Goal: Obtain resource: Download file/media

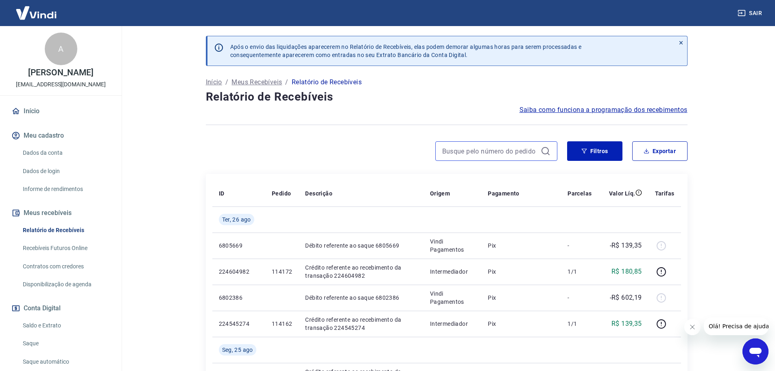
click at [502, 149] on input at bounding box center [489, 151] width 95 height 12
click at [578, 146] on button "Filtros" at bounding box center [594, 151] width 55 height 20
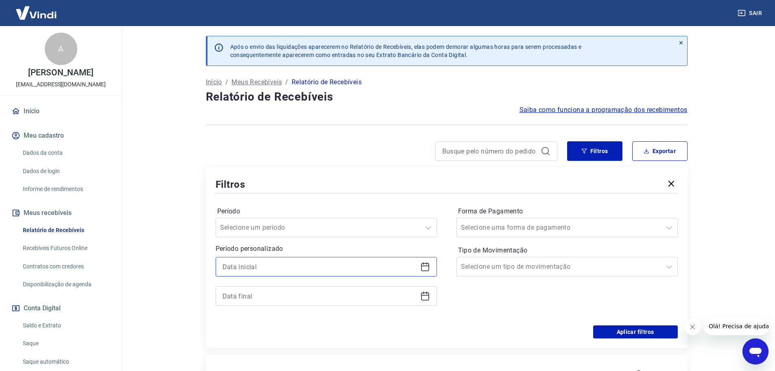
click at [259, 265] on input at bounding box center [320, 266] width 195 height 12
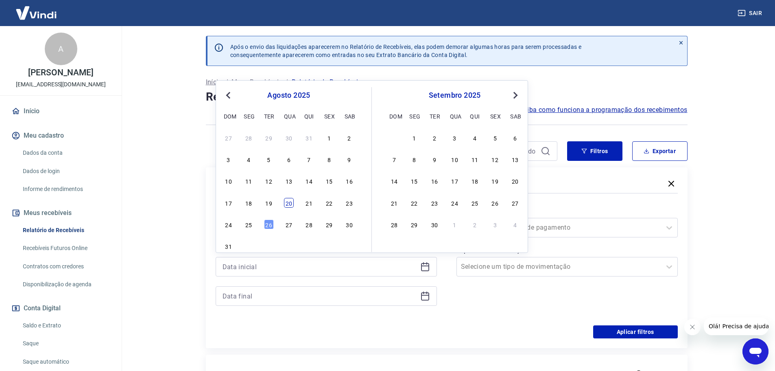
click at [293, 203] on div "20" at bounding box center [289, 203] width 10 height 10
type input "20/08/2025"
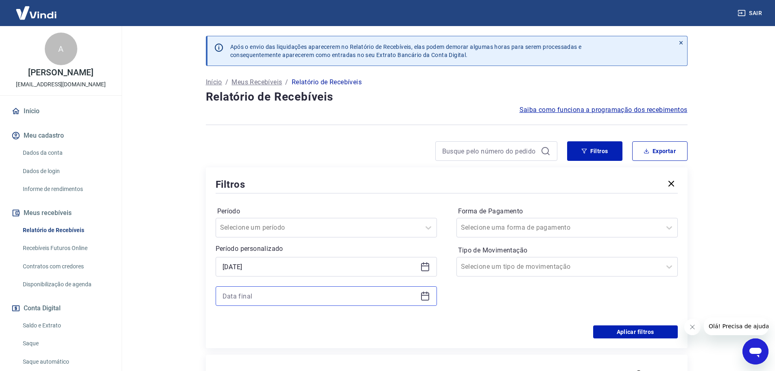
click at [263, 296] on input at bounding box center [320, 296] width 195 height 12
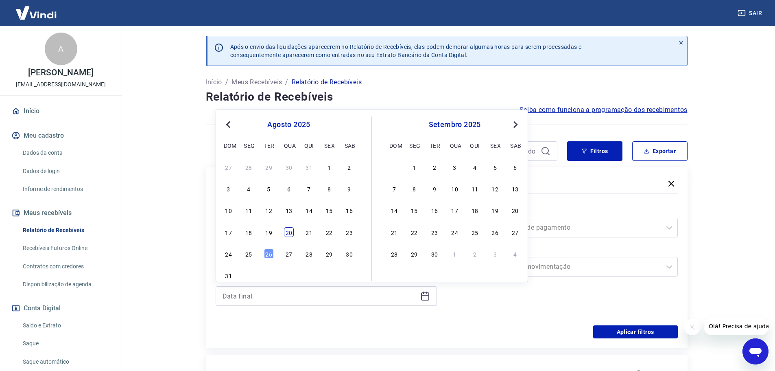
click at [289, 233] on div "20" at bounding box center [289, 232] width 10 height 10
type input "20/08/2025"
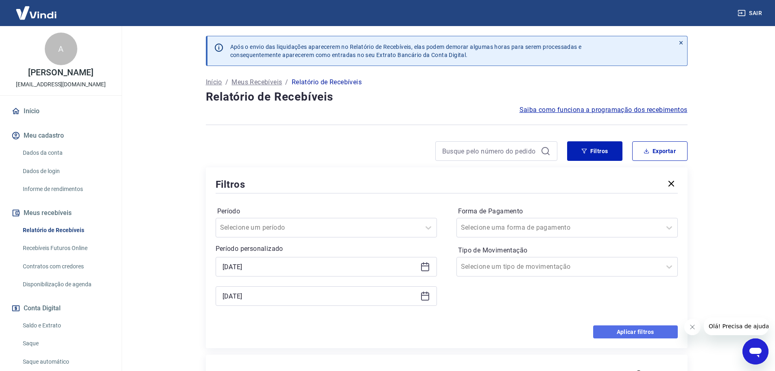
click at [626, 337] on button "Aplicar filtros" at bounding box center [635, 331] width 85 height 13
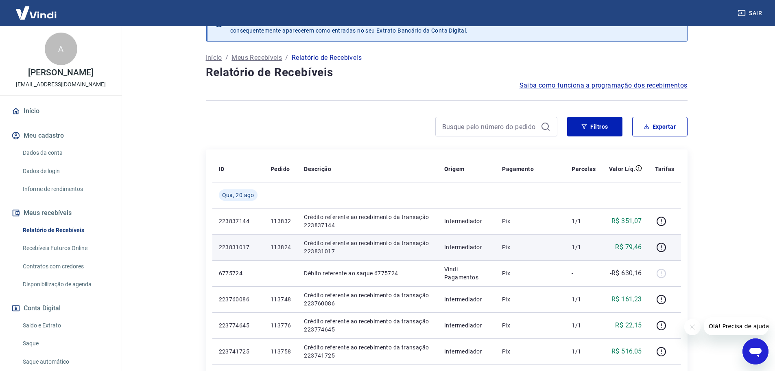
scroll to position [23, 0]
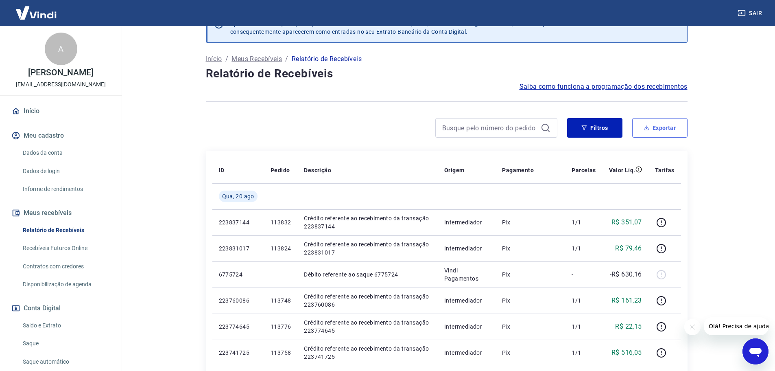
click at [660, 123] on button "Exportar" at bounding box center [659, 128] width 55 height 20
type input "20/08/2025"
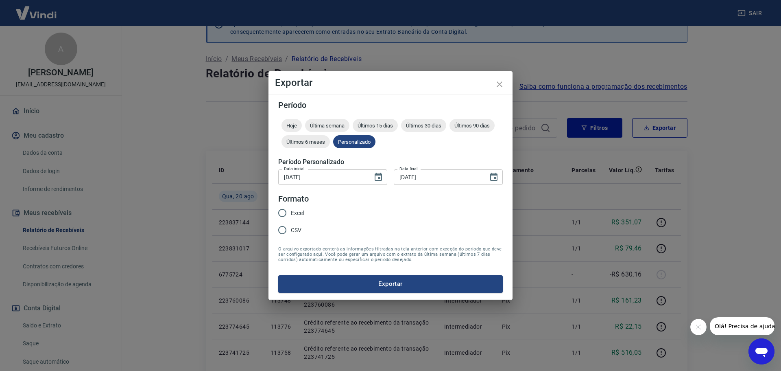
click at [280, 214] on input "Excel" at bounding box center [282, 212] width 17 height 17
radio input "true"
click at [348, 284] on button "Exportar" at bounding box center [390, 283] width 225 height 17
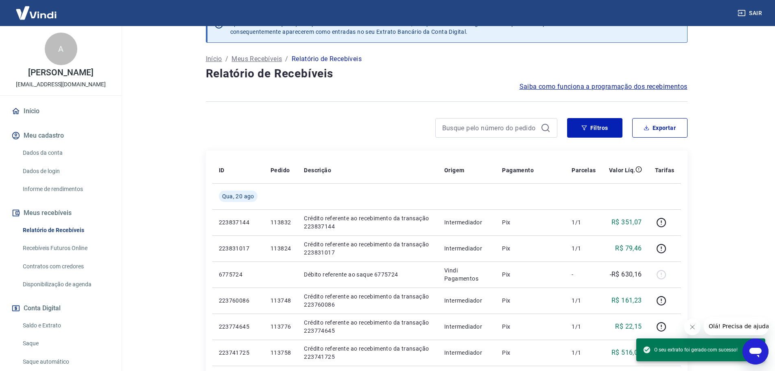
drag, startPoint x: 586, startPoint y: 123, endPoint x: 548, endPoint y: 138, distance: 41.4
click at [586, 123] on button "Filtros" at bounding box center [594, 128] width 55 height 20
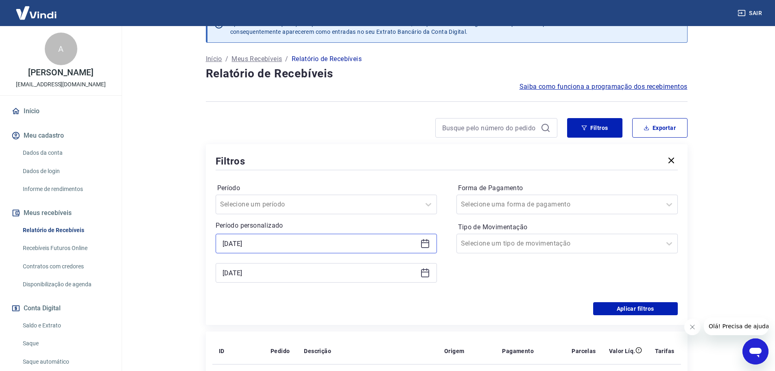
click at [277, 243] on input "20/08/2025" at bounding box center [320, 243] width 195 height 12
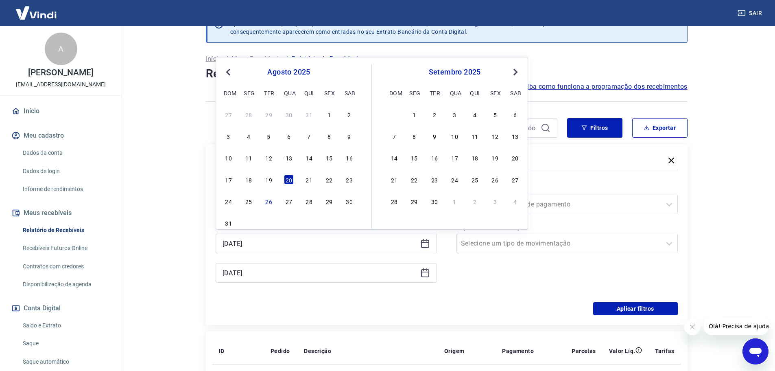
click at [309, 179] on div "21" at bounding box center [309, 180] width 10 height 10
type input "21/08/2025"
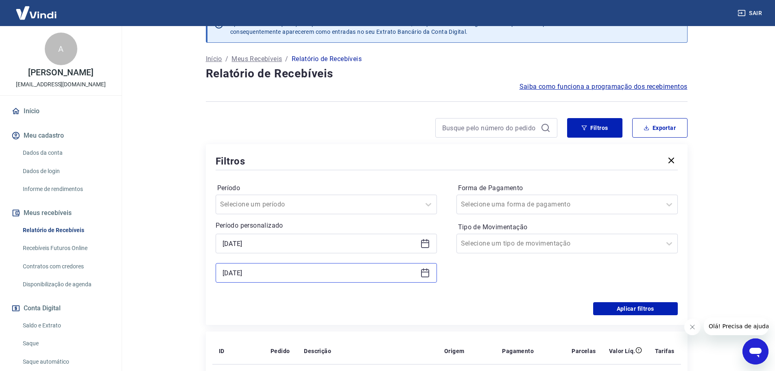
click at [272, 267] on input "20/08/2025" at bounding box center [320, 273] width 195 height 12
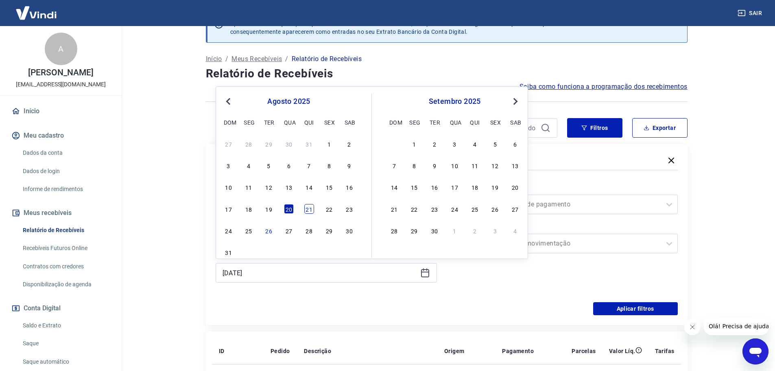
click at [311, 205] on div "21" at bounding box center [309, 209] width 10 height 10
type input "21/08/2025"
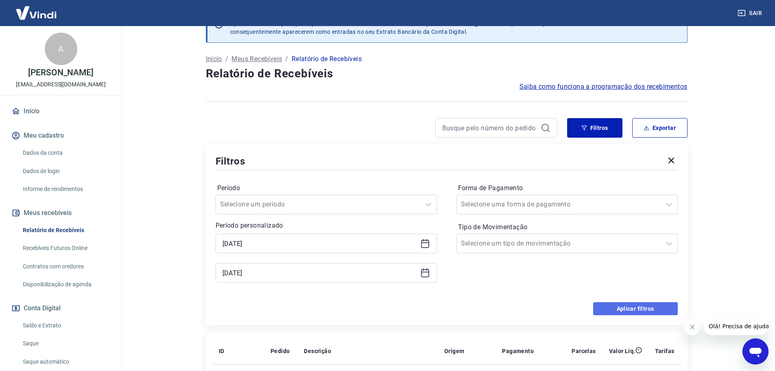
click at [608, 307] on button "Aplicar filtros" at bounding box center [635, 308] width 85 height 13
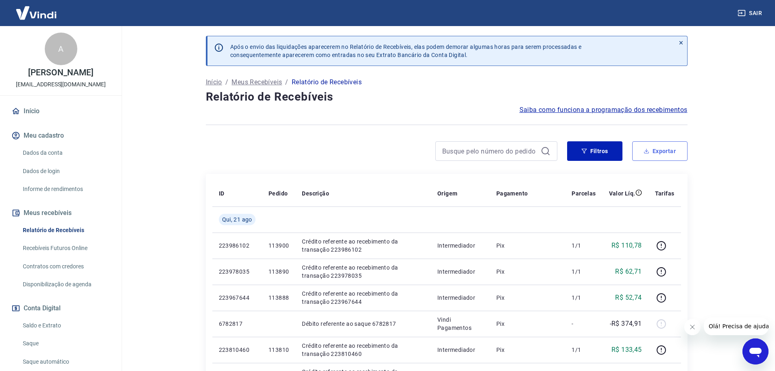
click at [654, 151] on button "Exportar" at bounding box center [659, 151] width 55 height 20
type input "21/08/2025"
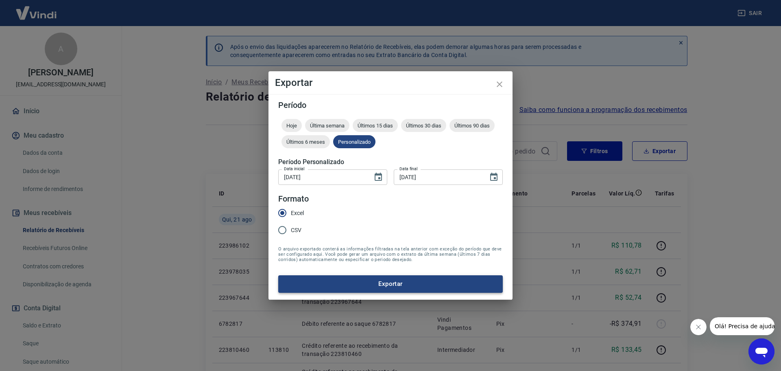
click at [318, 280] on button "Exportar" at bounding box center [390, 283] width 225 height 17
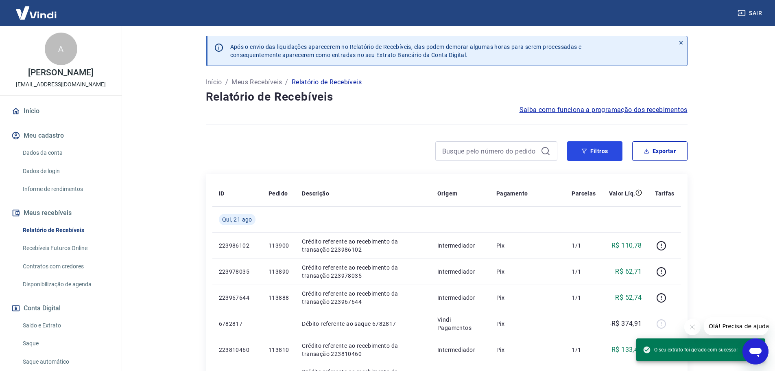
click at [571, 148] on button "Filtros" at bounding box center [594, 151] width 55 height 20
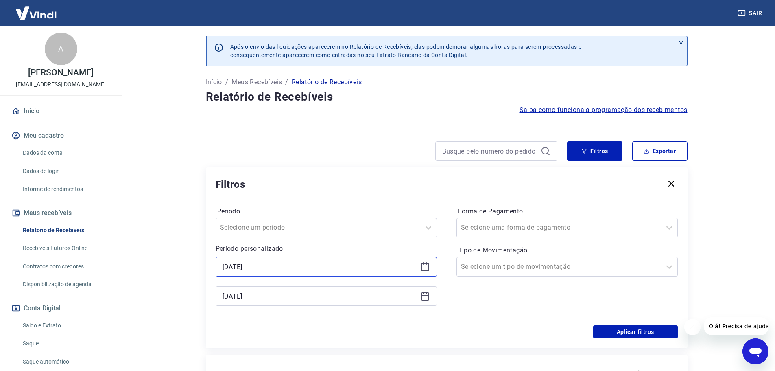
click at [266, 270] on input "21/08/2025" at bounding box center [320, 266] width 195 height 12
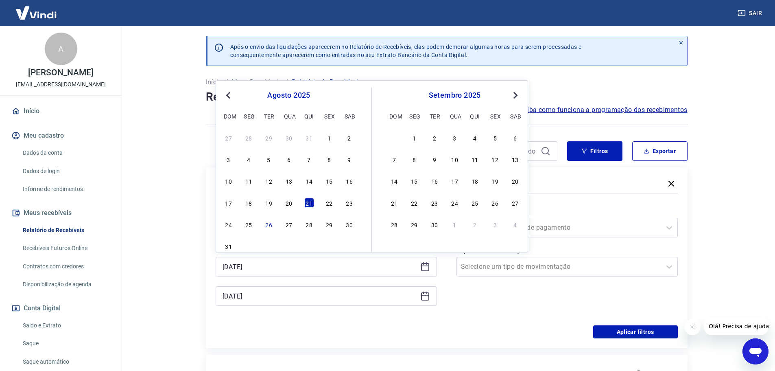
drag, startPoint x: 327, startPoint y: 203, endPoint x: 324, endPoint y: 222, distance: 19.8
click at [327, 203] on div "22" at bounding box center [329, 203] width 10 height 10
type input "22/08/2025"
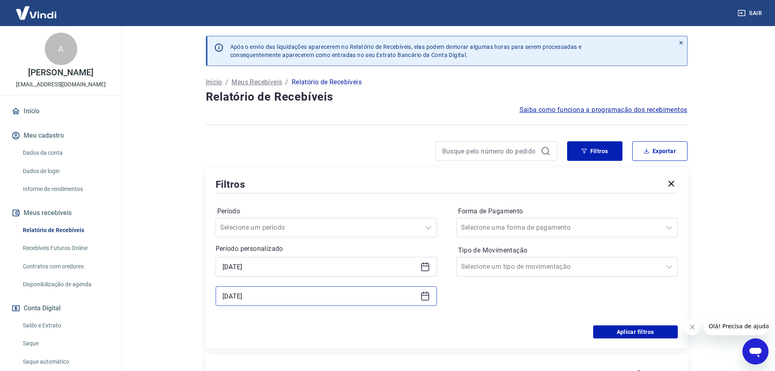
click at [267, 299] on input "21/08/2025" at bounding box center [320, 296] width 195 height 12
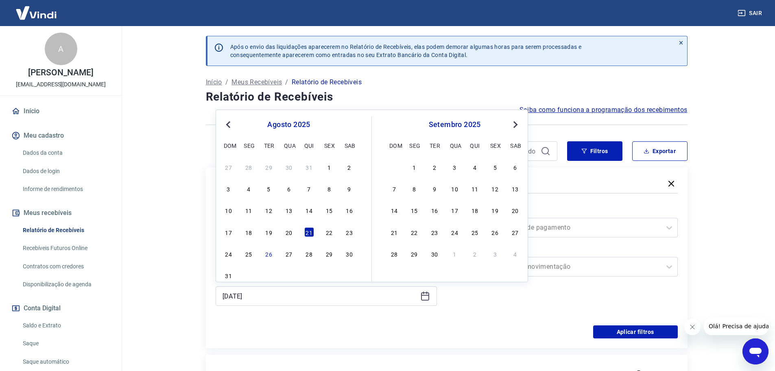
click at [328, 230] on div "22" at bounding box center [329, 232] width 10 height 10
type input "22/08/2025"
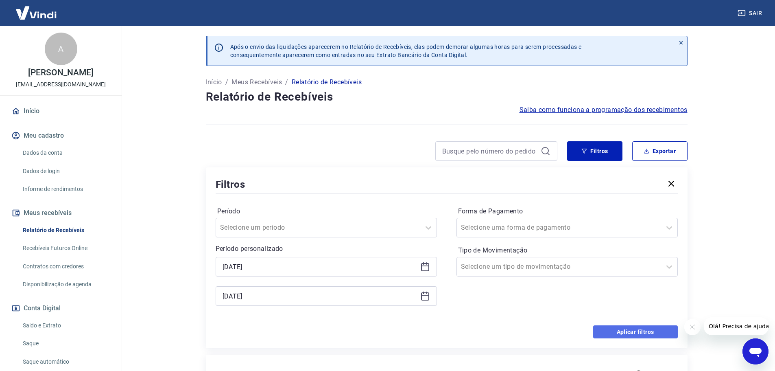
click at [626, 329] on button "Aplicar filtros" at bounding box center [635, 331] width 85 height 13
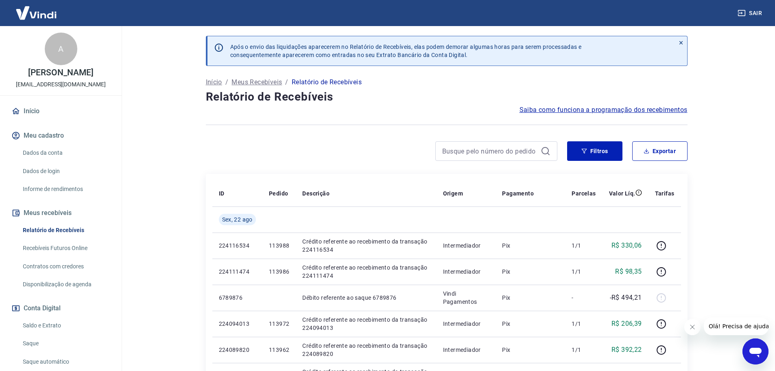
click at [696, 327] on button "Fechar mensagem da empresa" at bounding box center [692, 327] width 16 height 16
click at [663, 155] on button "Exportar" at bounding box center [659, 151] width 55 height 20
type input "22/08/2025"
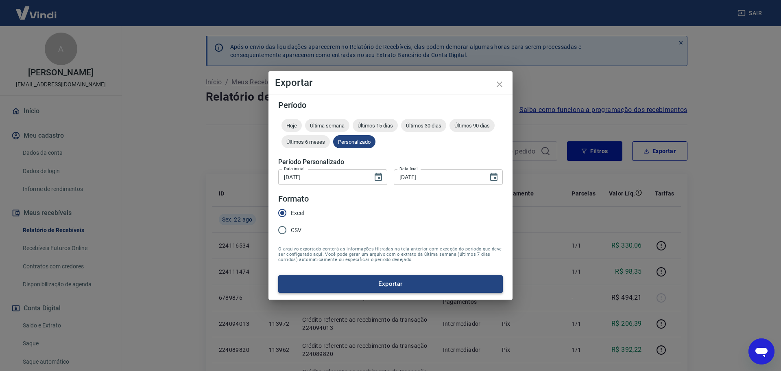
click at [358, 278] on button "Exportar" at bounding box center [390, 283] width 225 height 17
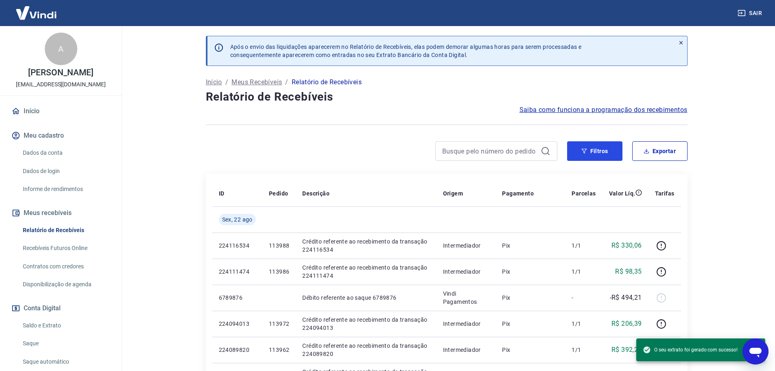
drag, startPoint x: 594, startPoint y: 151, endPoint x: 525, endPoint y: 164, distance: 70.4
click at [594, 151] on button "Filtros" at bounding box center [594, 151] width 55 height 20
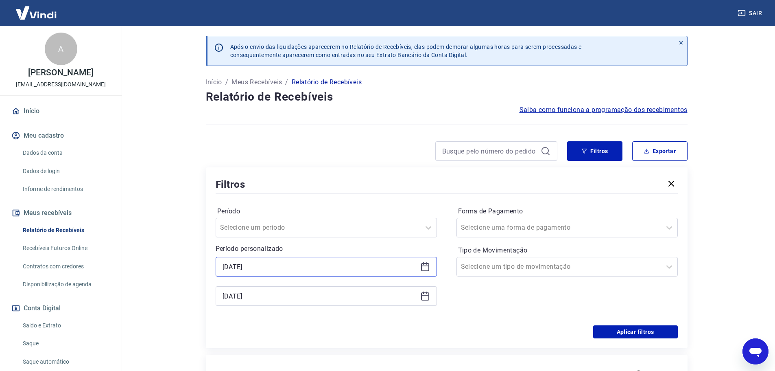
click at [298, 263] on input "22/08/2025" at bounding box center [320, 266] width 195 height 12
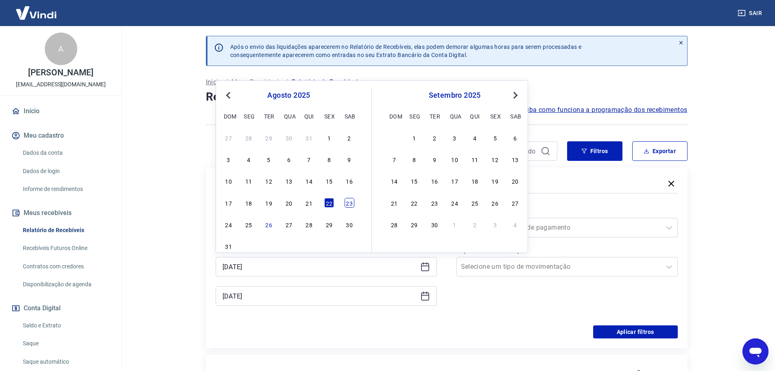
click at [352, 202] on div "23" at bounding box center [350, 203] width 10 height 10
type input "23/08/2025"
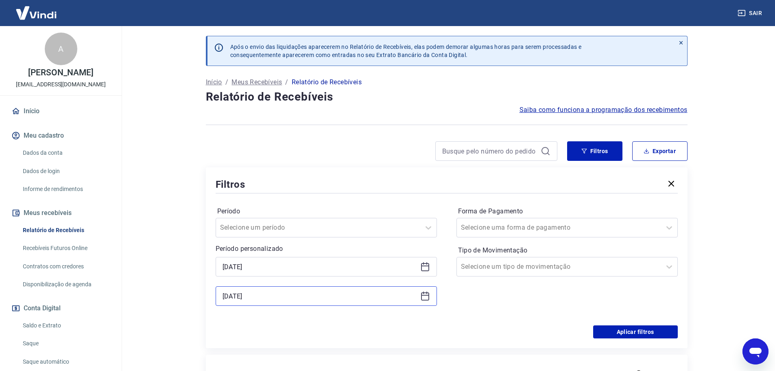
click at [275, 293] on input "22/08/2025" at bounding box center [320, 296] width 195 height 12
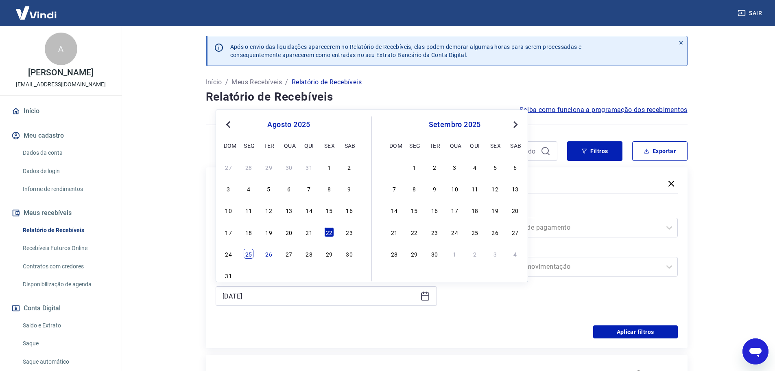
click at [247, 255] on div "25" at bounding box center [249, 254] width 10 height 10
type input "25/08/2025"
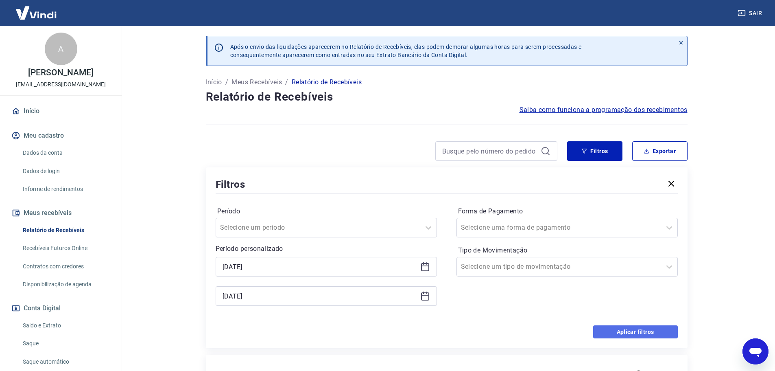
click at [622, 334] on button "Aplicar filtros" at bounding box center [635, 331] width 85 height 13
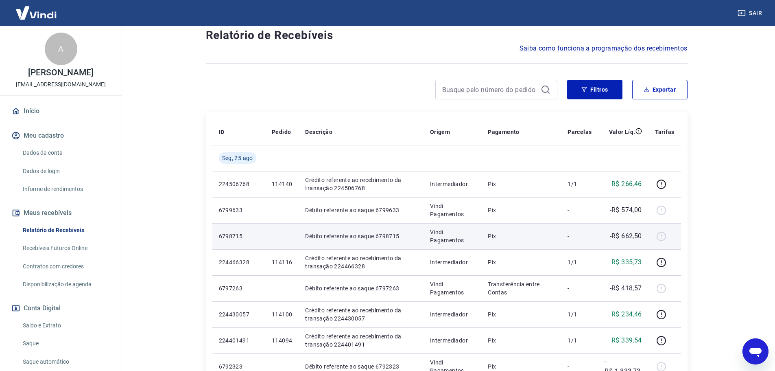
scroll to position [61, 0]
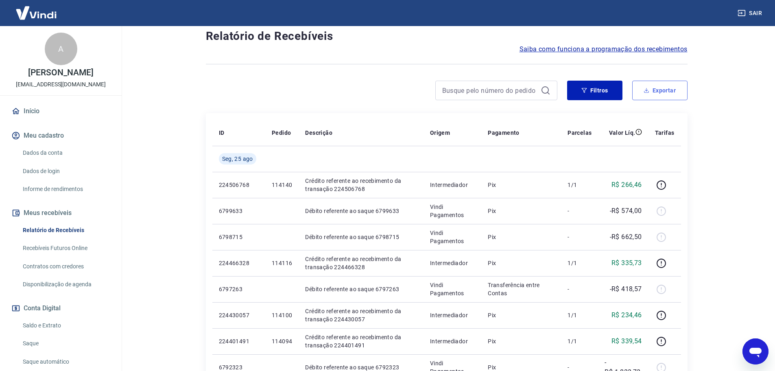
click at [661, 94] on button "Exportar" at bounding box center [659, 91] width 55 height 20
type input "23/08/2025"
type input "25/08/2025"
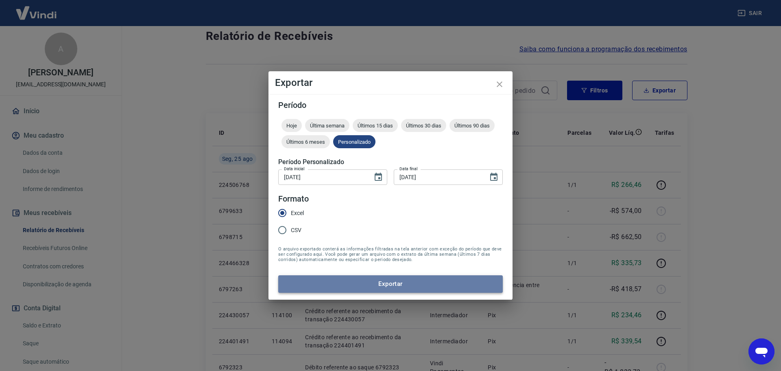
click at [324, 278] on button "Exportar" at bounding box center [390, 283] width 225 height 17
